Goal: Task Accomplishment & Management: Manage account settings

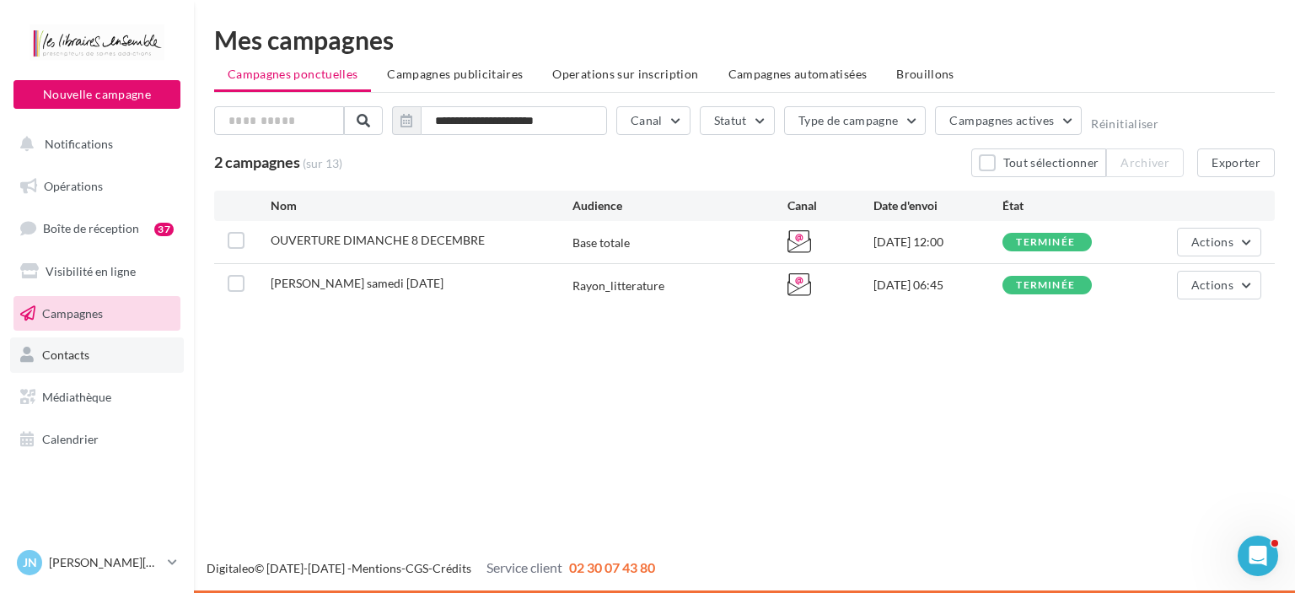
click at [66, 351] on span "Contacts" at bounding box center [65, 354] width 47 height 14
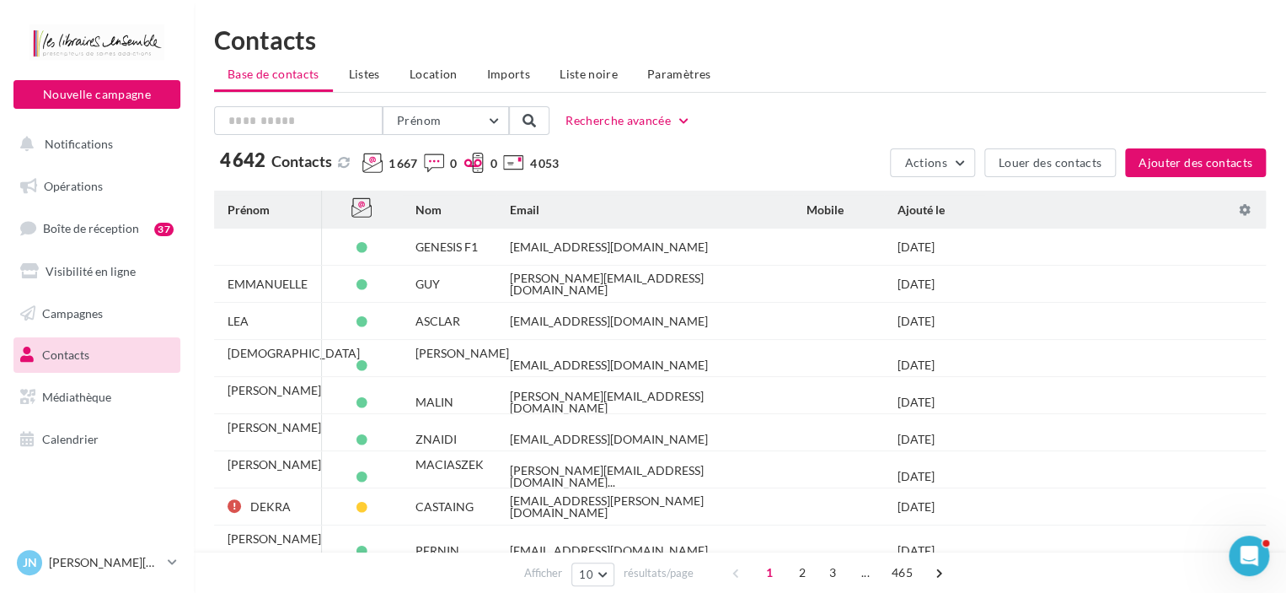
click at [283, 165] on span "Contacts" at bounding box center [301, 161] width 61 height 19
click at [101, 229] on span "Boîte de réception" at bounding box center [91, 228] width 96 height 14
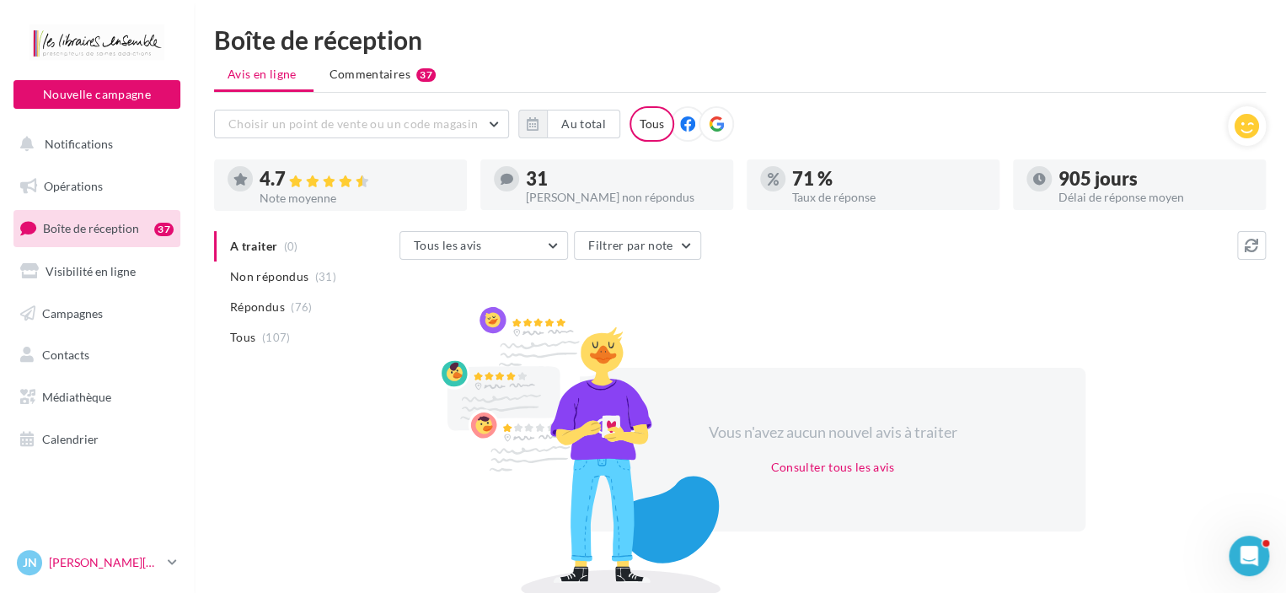
click at [100, 562] on p "[PERSON_NAME][DATE]" at bounding box center [105, 562] width 112 height 17
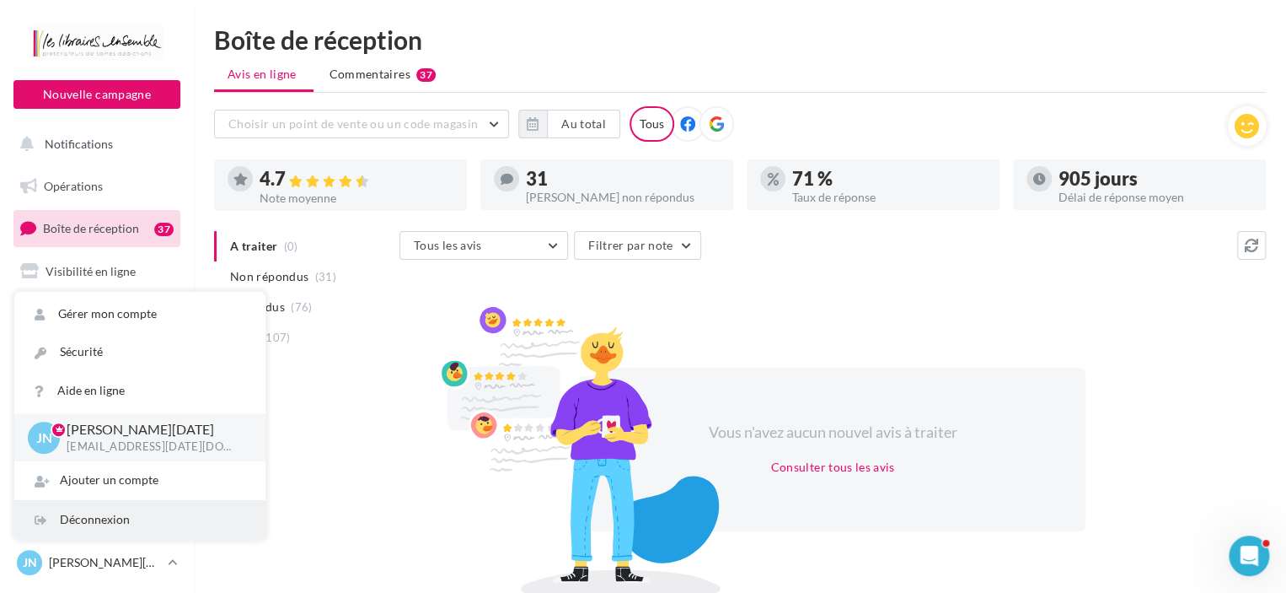
click at [91, 512] on div "Déconnexion" at bounding box center [139, 520] width 251 height 38
